Goal: Information Seeking & Learning: Check status

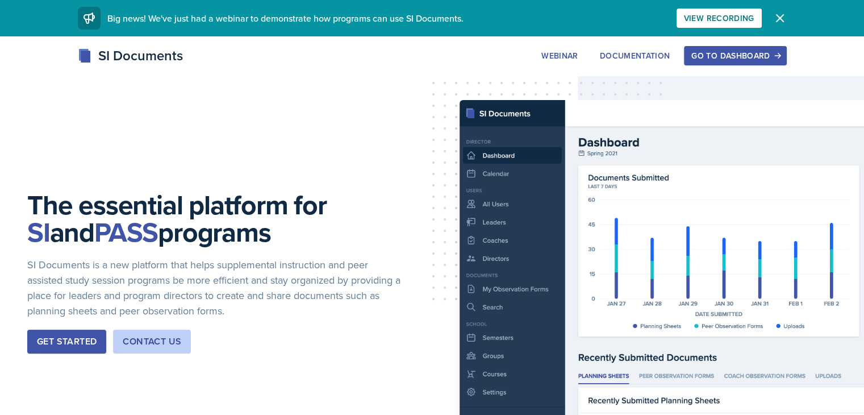
click at [779, 56] on div "Go to Dashboard" at bounding box center [736, 55] width 88 height 9
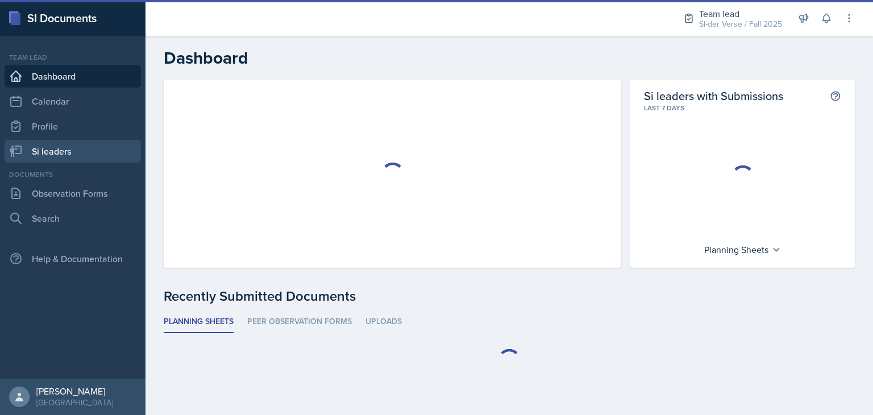
click at [58, 150] on link "Si leaders" at bounding box center [73, 151] width 136 height 23
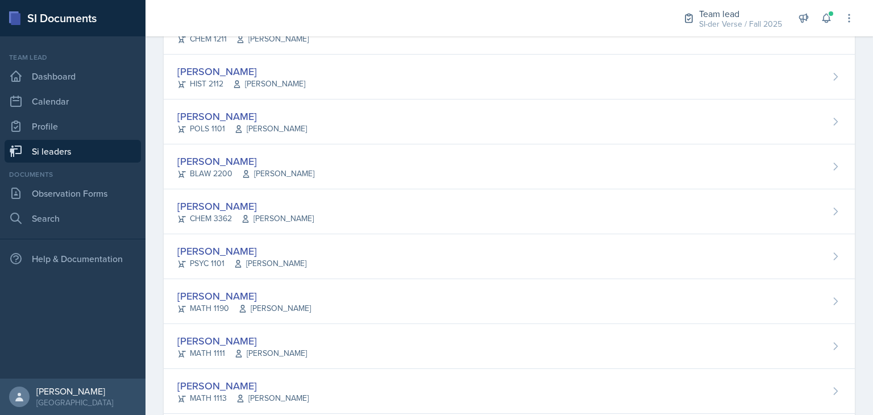
scroll to position [744, 0]
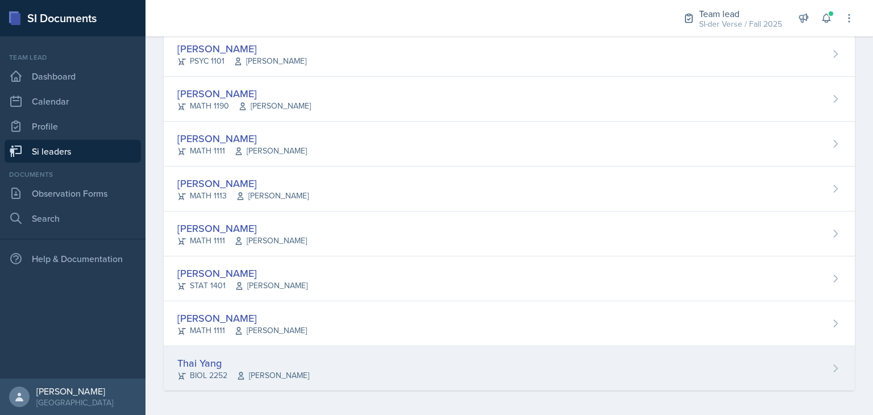
click at [209, 370] on div "BIOL 2252 [PERSON_NAME]" at bounding box center [243, 375] width 132 height 12
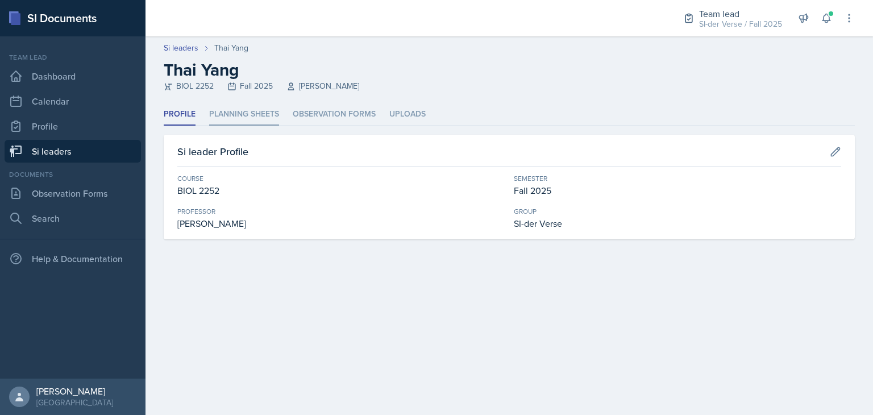
click at [249, 120] on li "Planning Sheets" at bounding box center [244, 114] width 70 height 22
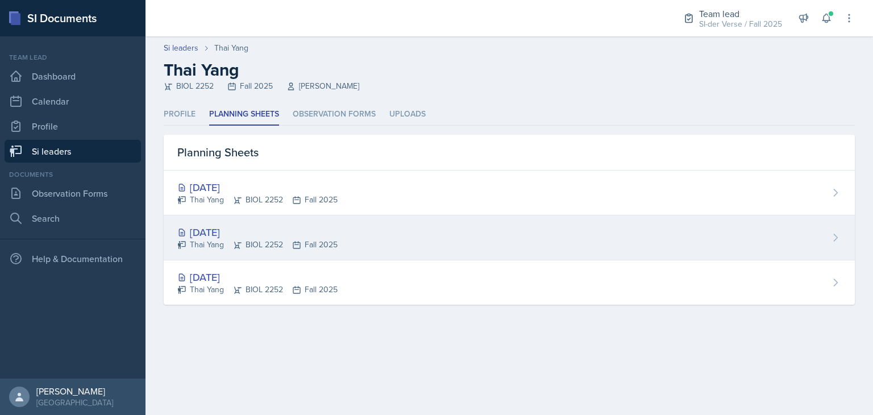
click at [349, 224] on div "[DATE] Thai Yang BIOL 2252 Fall 2025" at bounding box center [509, 237] width 691 height 45
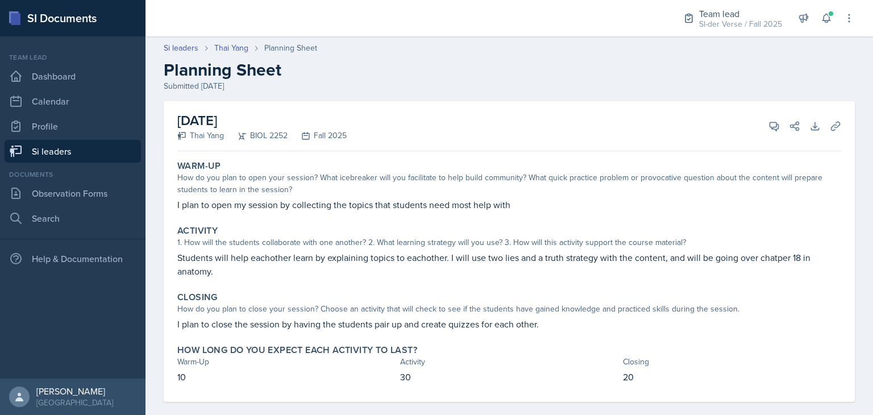
scroll to position [14, 0]
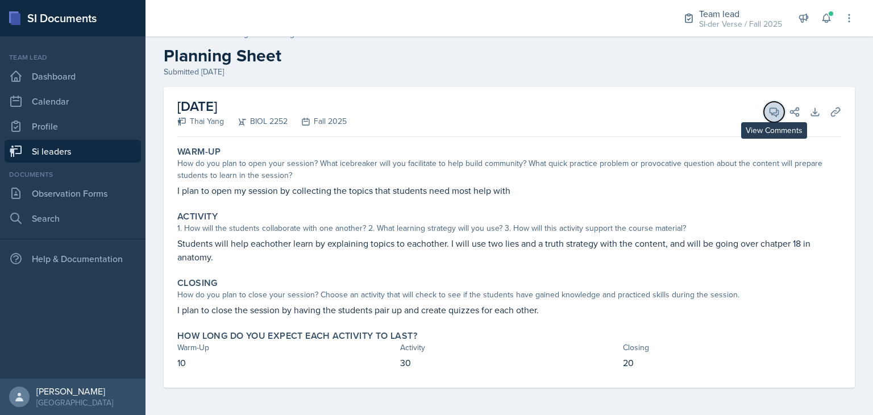
click at [766, 117] on button "View Comments" at bounding box center [774, 112] width 20 height 20
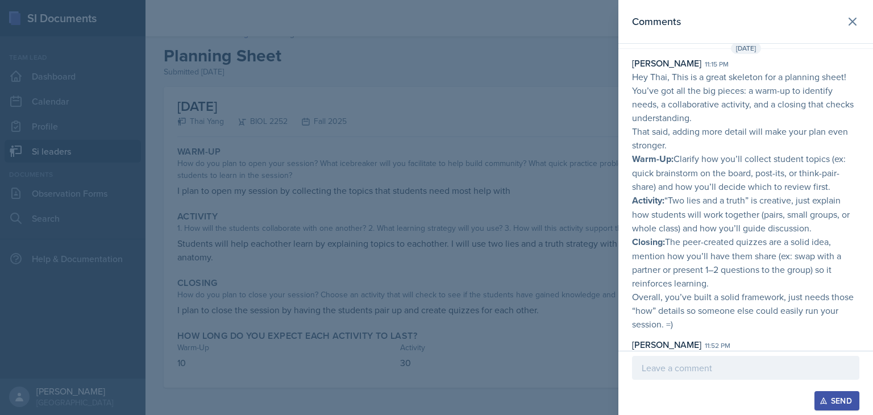
scroll to position [0, 0]
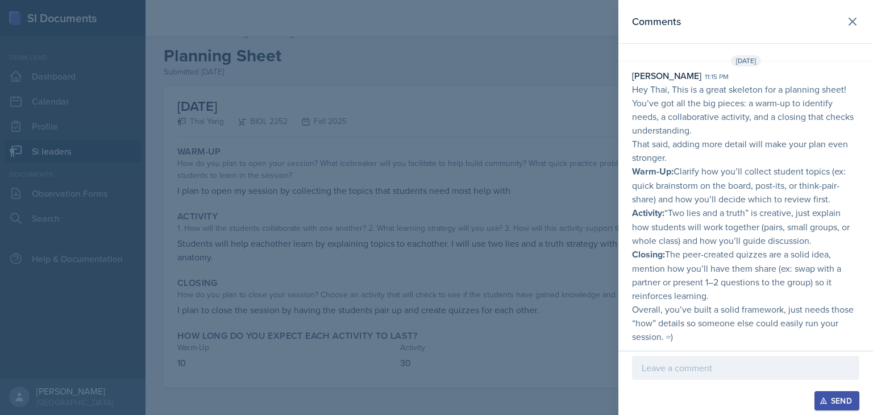
click at [560, 245] on div at bounding box center [436, 207] width 873 height 415
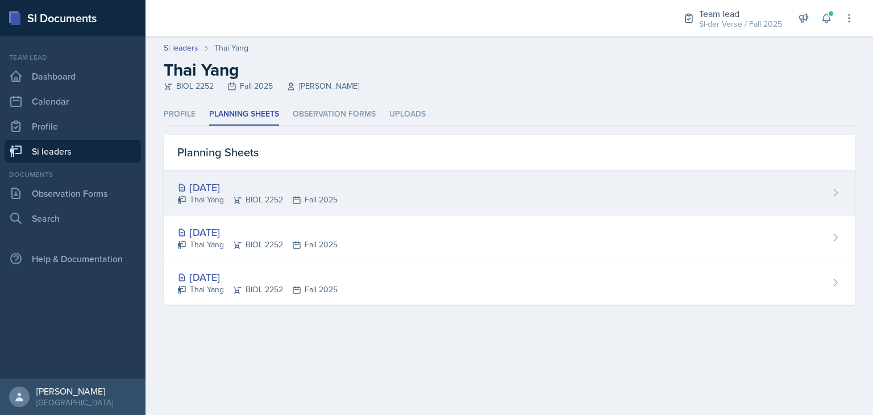
click at [245, 197] on div "Thai Yang BIOL 2252 Fall 2025" at bounding box center [257, 200] width 160 height 12
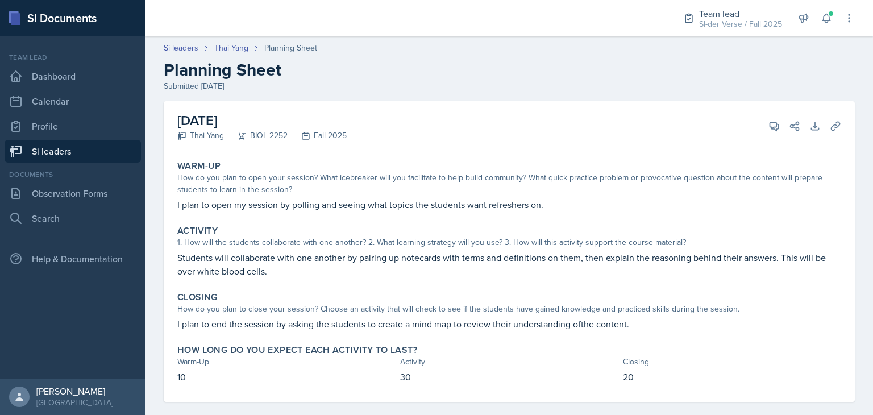
scroll to position [14, 0]
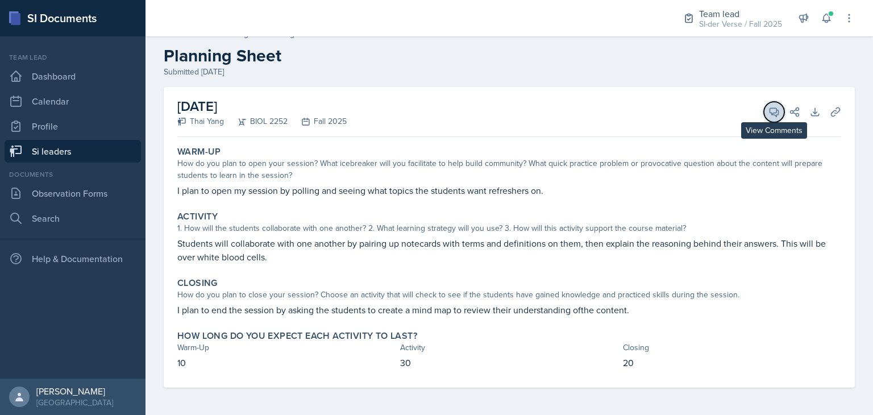
click at [768, 116] on icon at bounding box center [773, 111] width 11 height 11
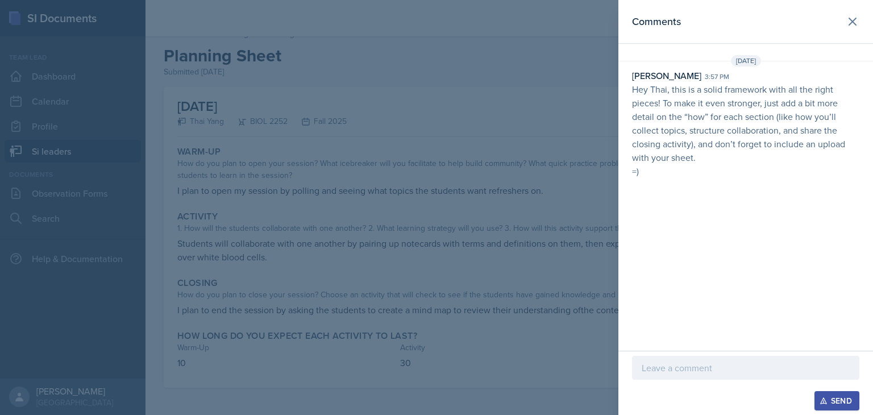
click at [422, 134] on div at bounding box center [436, 207] width 873 height 415
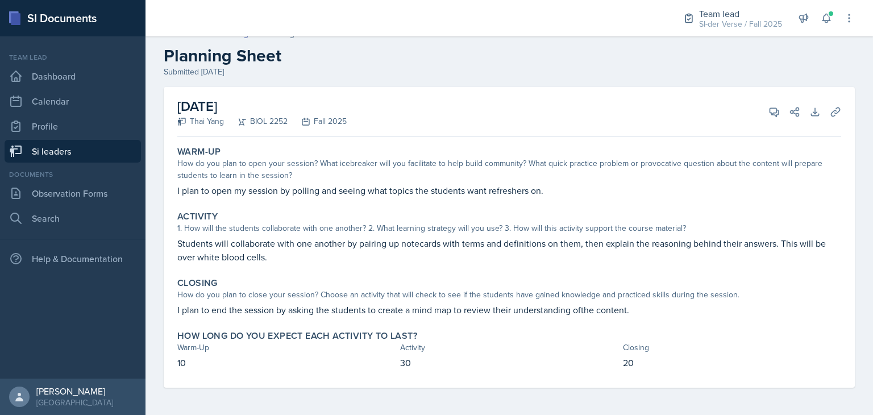
click at [56, 157] on link "Si leaders" at bounding box center [73, 151] width 136 height 23
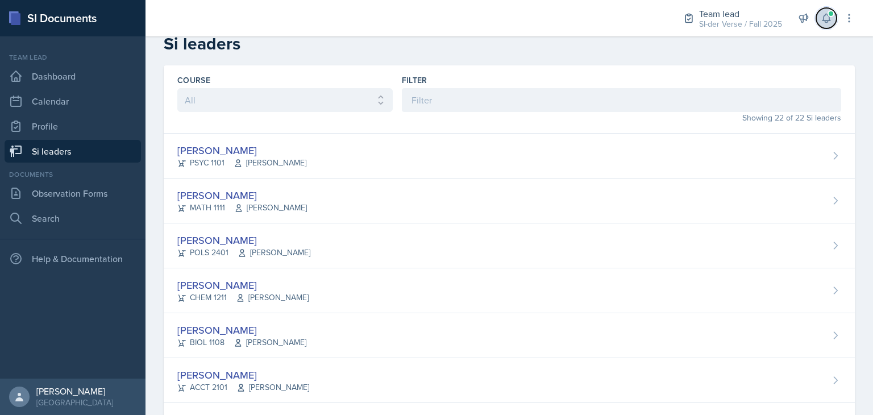
click at [834, 20] on button at bounding box center [826, 18] width 20 height 20
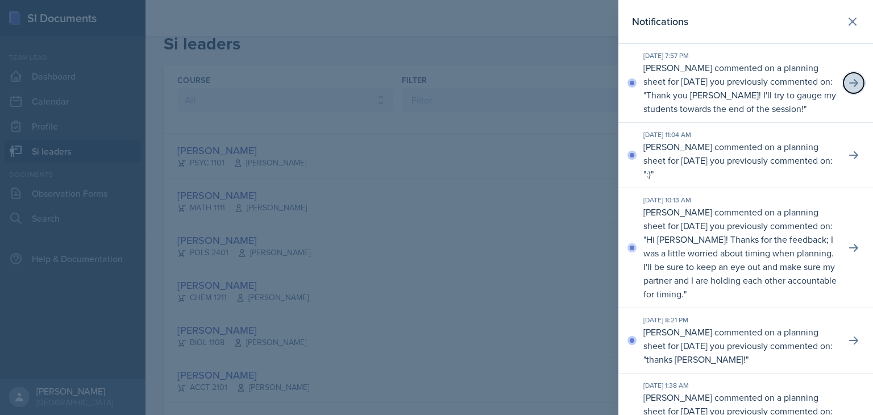
click at [849, 87] on icon at bounding box center [853, 83] width 9 height 8
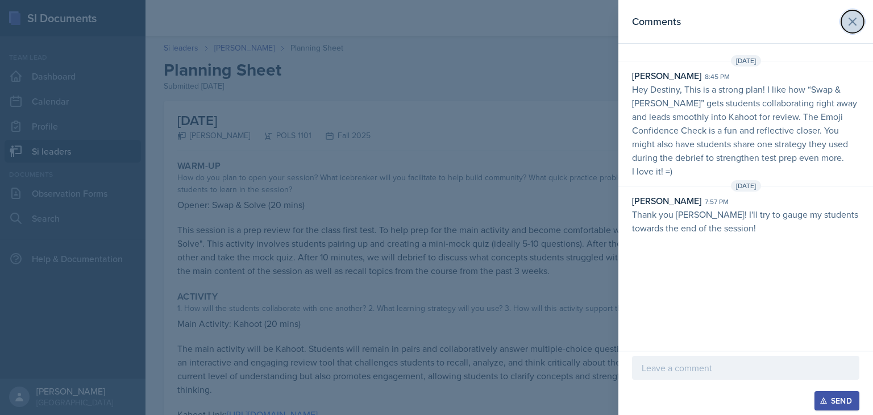
click at [848, 22] on icon at bounding box center [853, 22] width 14 height 14
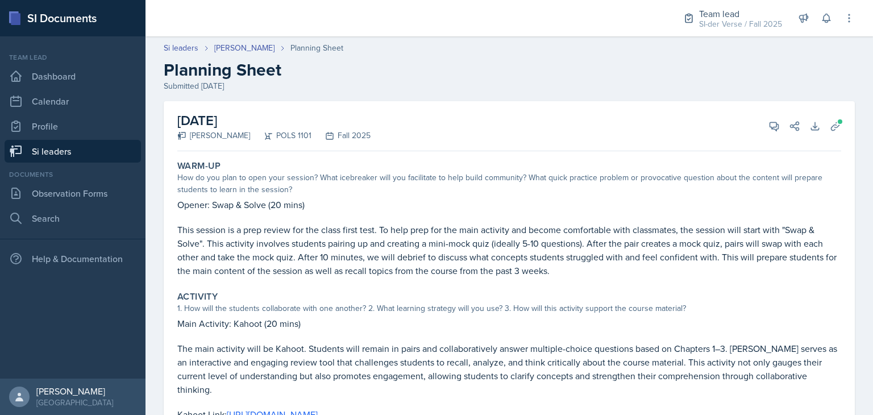
click at [58, 152] on link "Si leaders" at bounding box center [73, 151] width 136 height 23
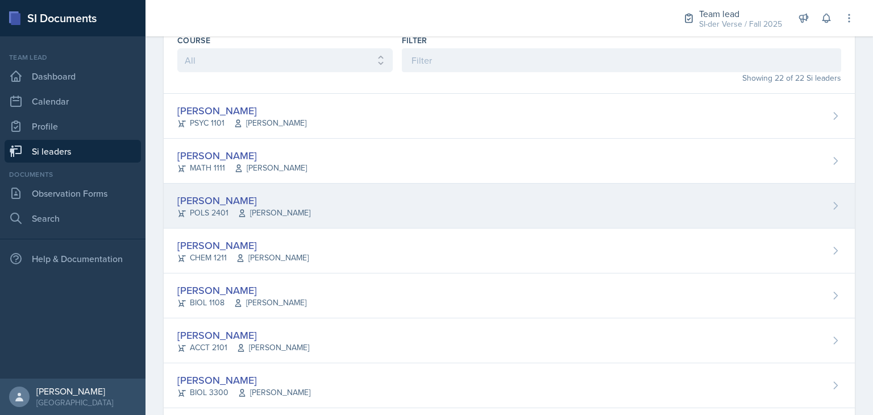
scroll to position [63, 0]
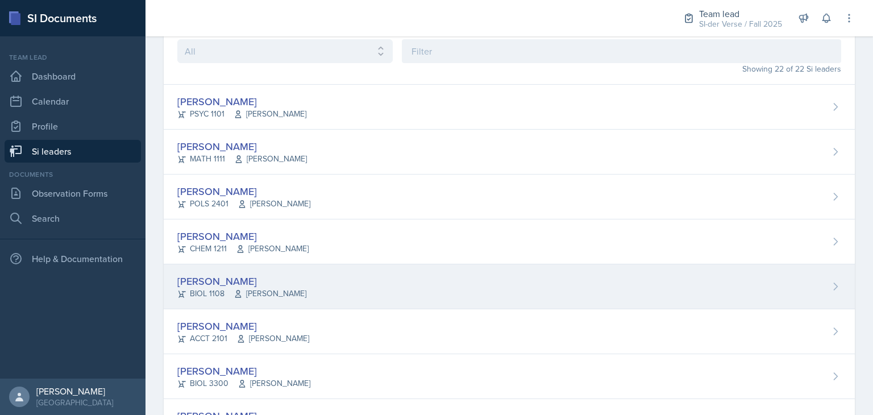
click at [286, 280] on div "[PERSON_NAME]" at bounding box center [241, 280] width 129 height 15
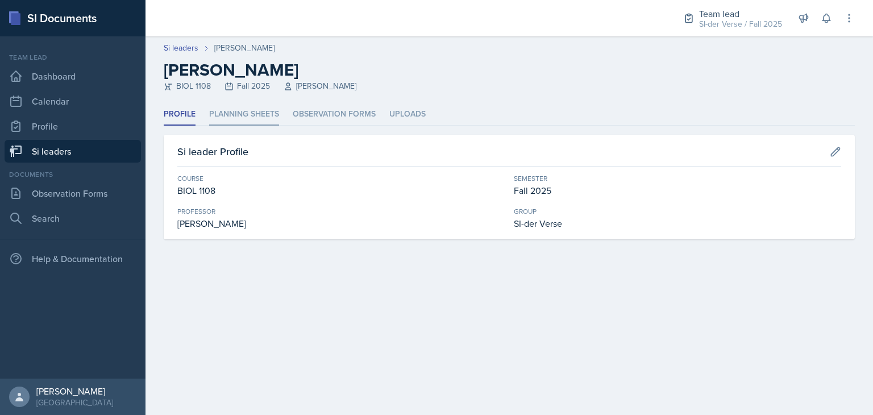
click at [233, 122] on li "Planning Sheets" at bounding box center [244, 114] width 70 height 22
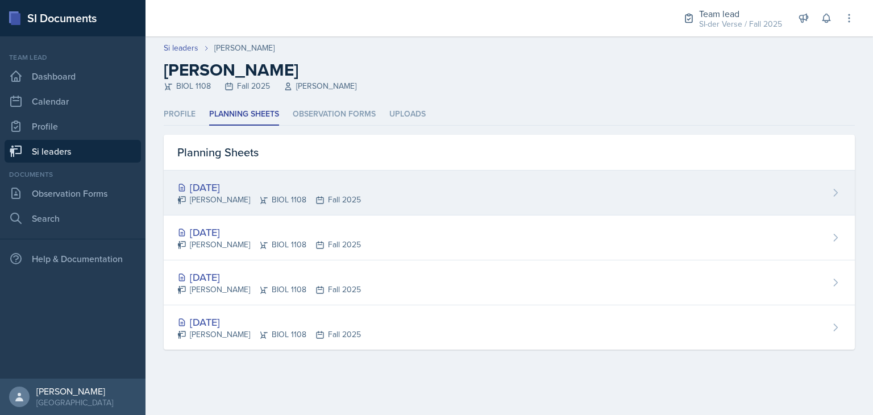
click at [229, 191] on div "[DATE]" at bounding box center [269, 187] width 184 height 15
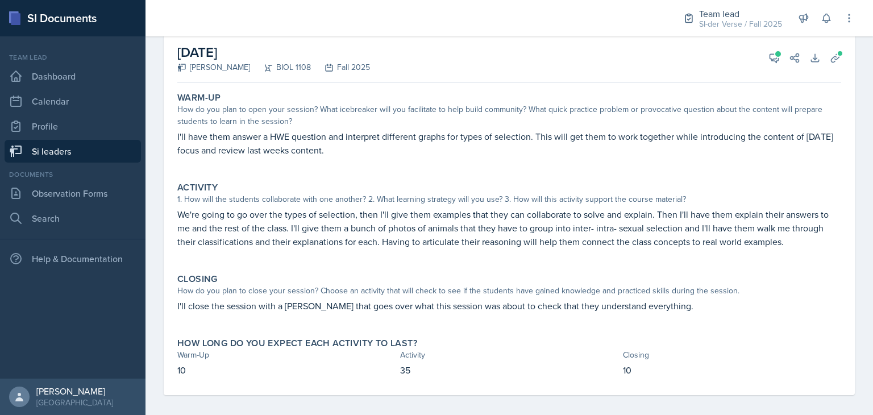
scroll to position [76, 0]
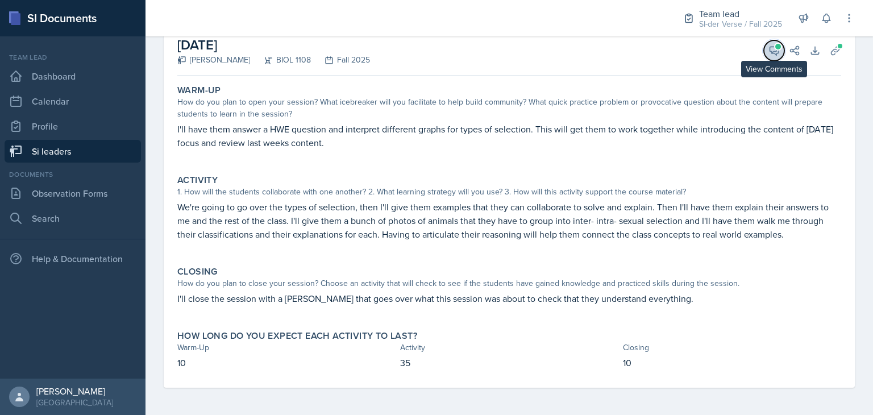
click at [764, 57] on button "View Comments" at bounding box center [774, 50] width 20 height 20
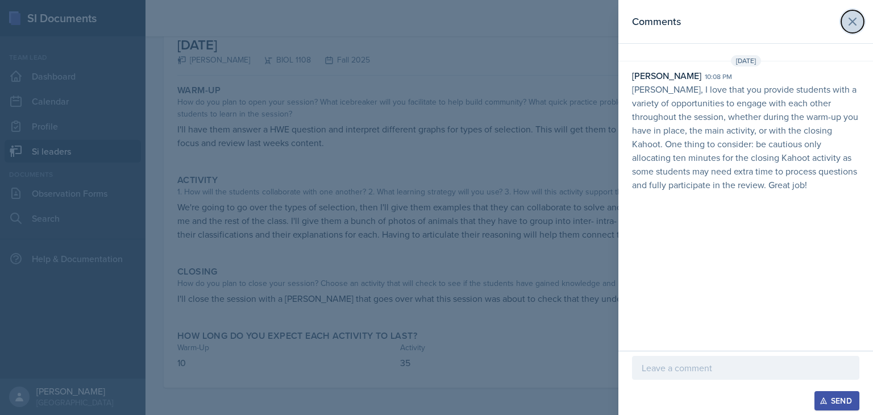
click at [846, 22] on icon at bounding box center [853, 22] width 14 height 14
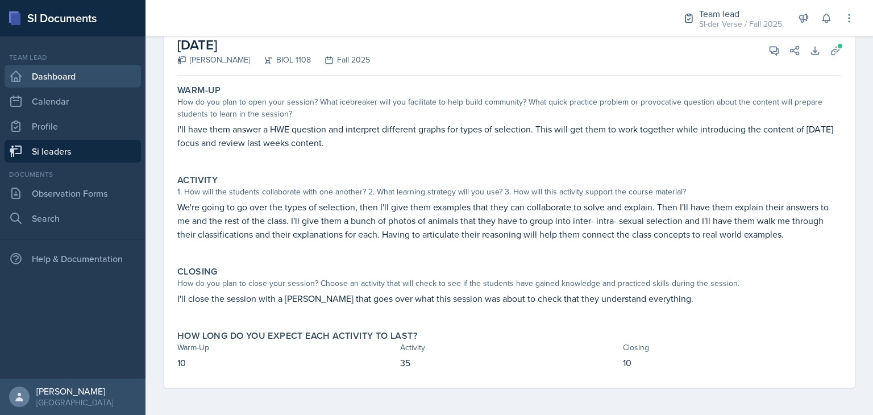
click at [80, 76] on link "Dashboard" at bounding box center [73, 76] width 136 height 23
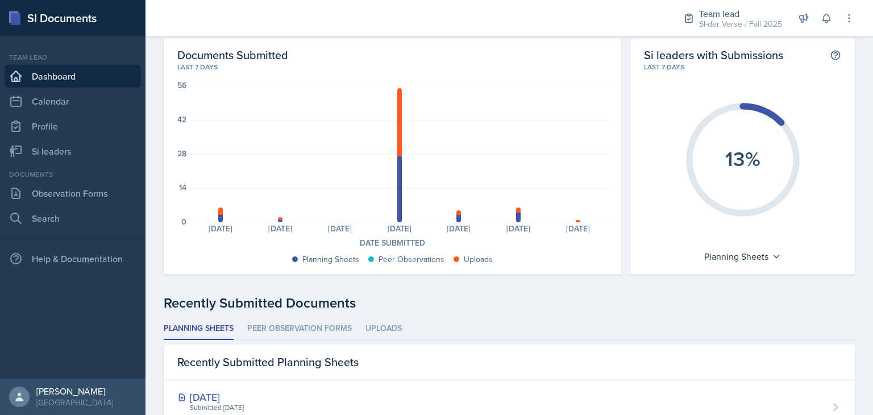
scroll to position [41, 0]
click at [392, 318] on li "Uploads" at bounding box center [383, 329] width 36 height 22
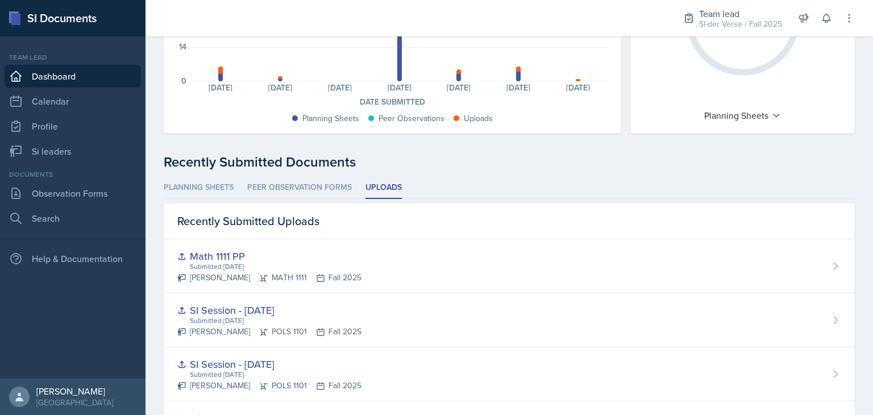
scroll to position [0, 0]
